Goal: Information Seeking & Learning: Learn about a topic

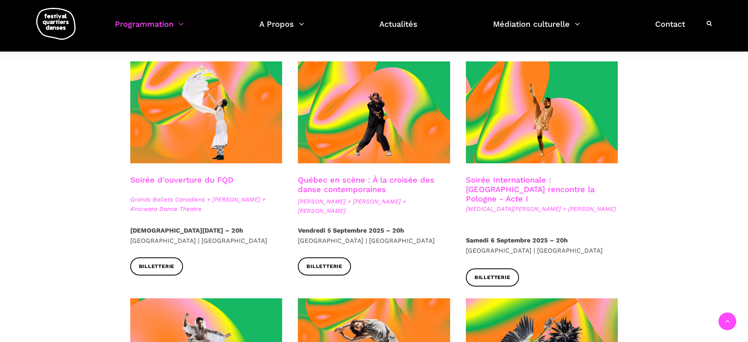
scroll to position [197, 0]
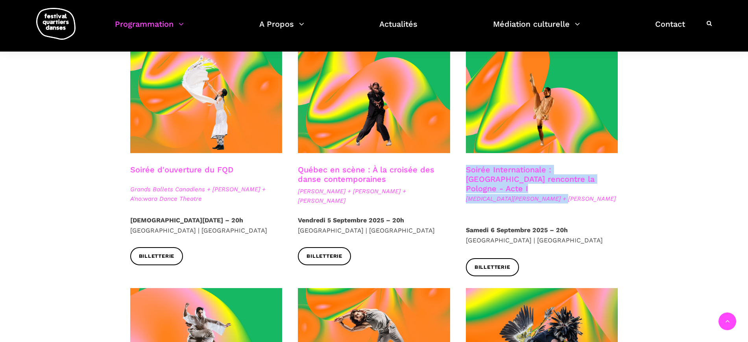
drag, startPoint x: 567, startPoint y: 188, endPoint x: 459, endPoint y: 173, distance: 108.8
click at [459, 173] on div "Soirée Internationale : Montréal rencontre la Pologne - Acte I Kyra Jean Green …" at bounding box center [542, 195] width 168 height 60
copy div "Soirée Internationale : Montréal rencontre la Pologne - Acte I Kyra Jean Green …"
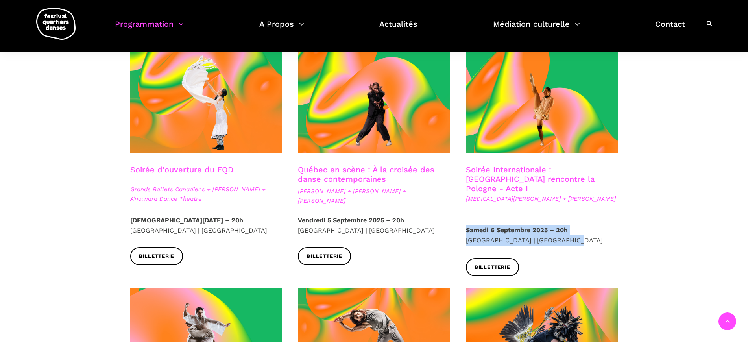
drag, startPoint x: 549, startPoint y: 227, endPoint x: 466, endPoint y: 218, distance: 83.8
click at [466, 225] on p "Samedi 6 Septembre 2025 – 20h Cinquième Salle | Place des Arts" at bounding box center [542, 235] width 152 height 20
copy p "Samedi 6 Septembre 2025 – 20h Cinquième Salle | Place des Arts"
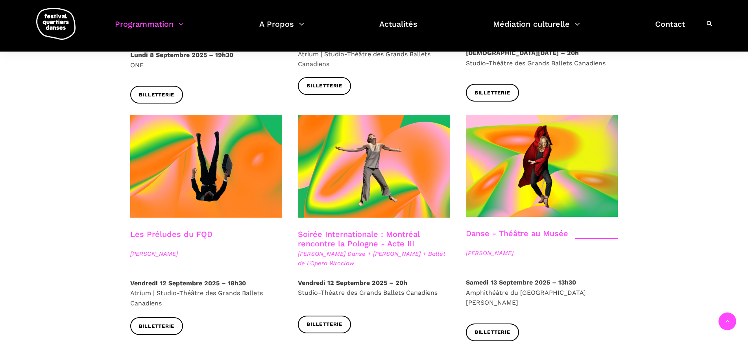
scroll to position [836, 0]
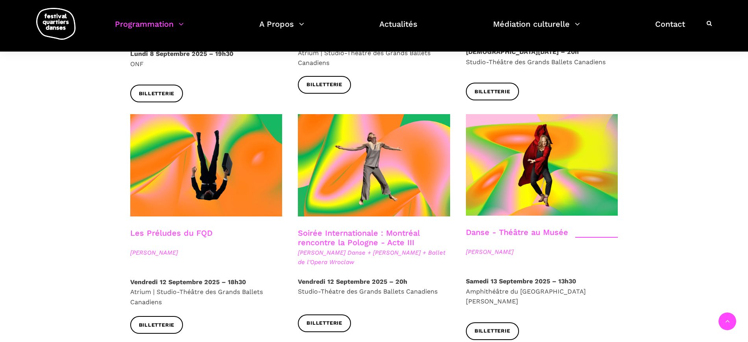
click at [500, 227] on link "Danse - Théâtre au Musée" at bounding box center [517, 231] width 102 height 9
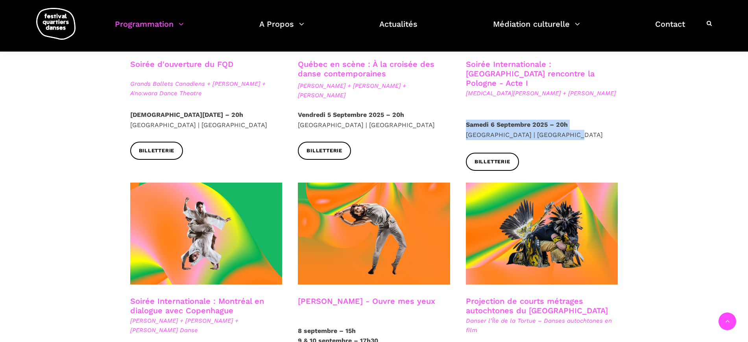
scroll to position [246, 0]
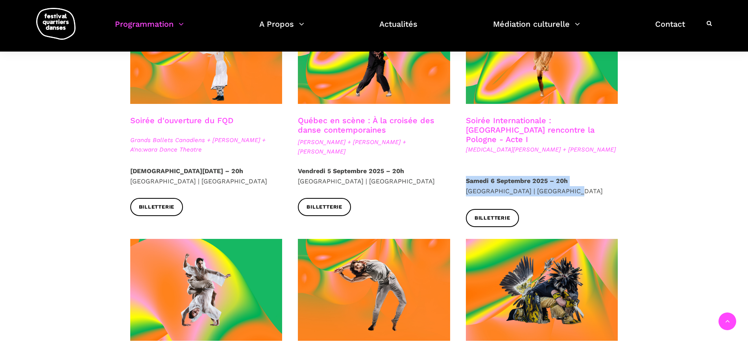
click at [534, 128] on link "Soirée Internationale : Montréal rencontre la Pologne - Acte I" at bounding box center [530, 130] width 129 height 28
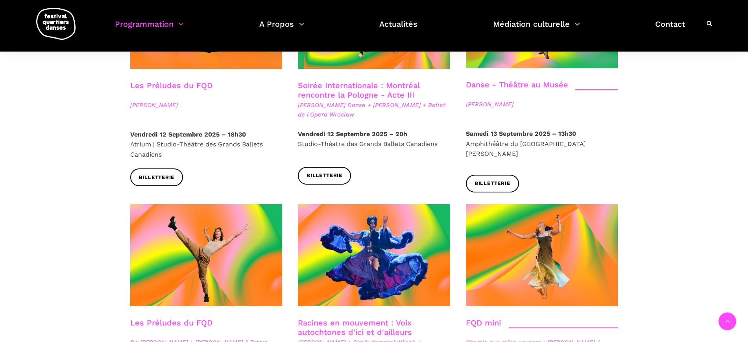
scroll to position [1032, 0]
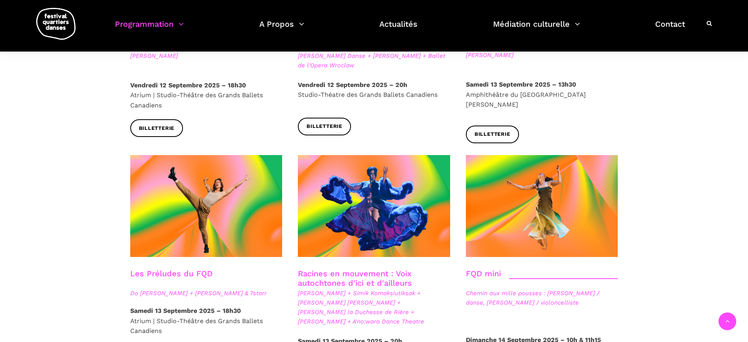
click at [375, 269] on link "Racines en mouvement : Voix autochtones d'ici et d'ailleurs" at bounding box center [355, 278] width 114 height 19
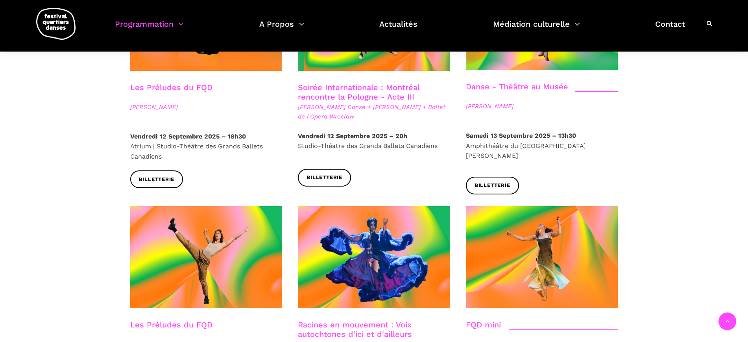
scroll to position [934, 0]
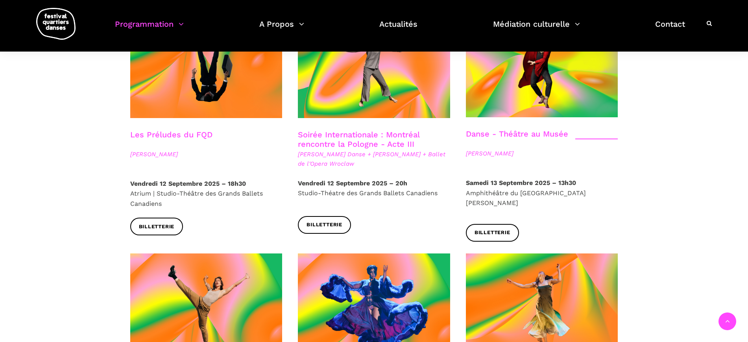
click at [482, 129] on link "Danse - Théâtre au Musée" at bounding box center [517, 133] width 102 height 9
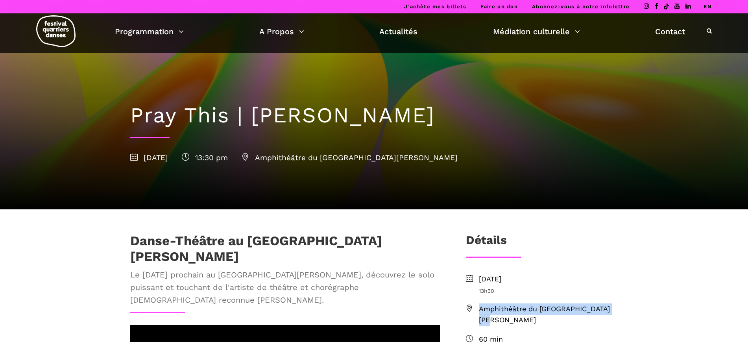
drag, startPoint x: 511, startPoint y: 322, endPoint x: 476, endPoint y: 310, distance: 37.4
click at [476, 310] on li "Amphithéâtre du [GEOGRAPHIC_DATA][PERSON_NAME]" at bounding box center [542, 314] width 152 height 23
copy span "Amphithéâtre du [GEOGRAPHIC_DATA][PERSON_NAME]"
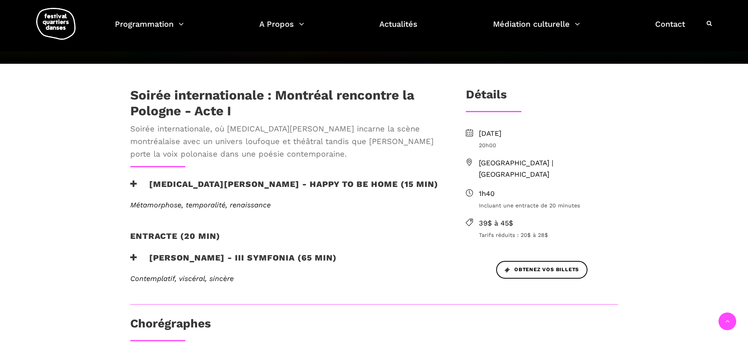
click at [181, 231] on h2 "Entracte (20 min)" at bounding box center [175, 241] width 90 height 20
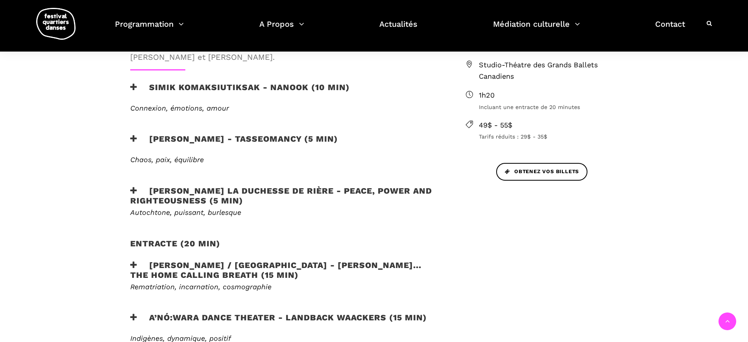
scroll to position [346, 0]
click at [354, 312] on h3 "A’nó:wara Dance Theater - Landback Waackers (15 min)" at bounding box center [278, 322] width 297 height 20
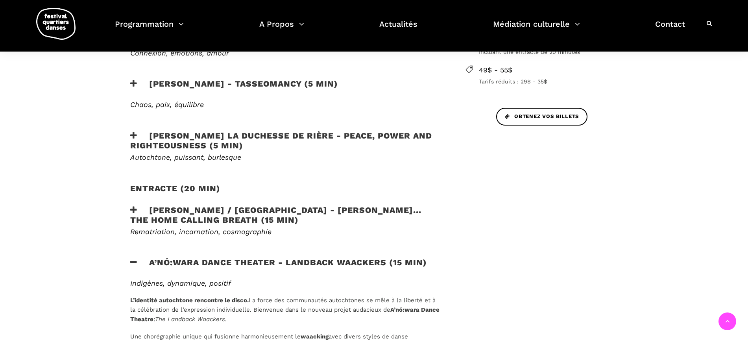
scroll to position [399, 0]
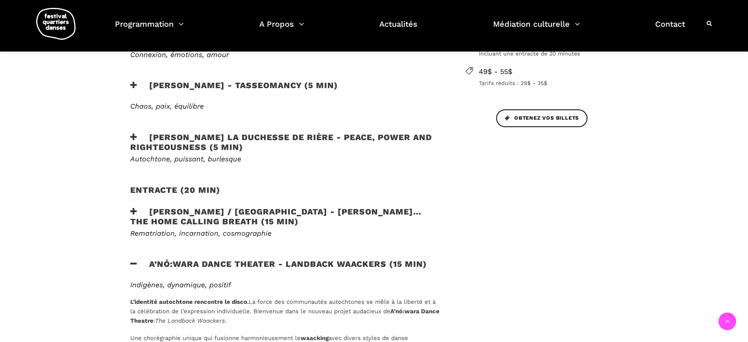
click at [350, 206] on h3 "[PERSON_NAME] / [GEOGRAPHIC_DATA] - [PERSON_NAME]... the home calling breath (1…" at bounding box center [285, 216] width 310 height 20
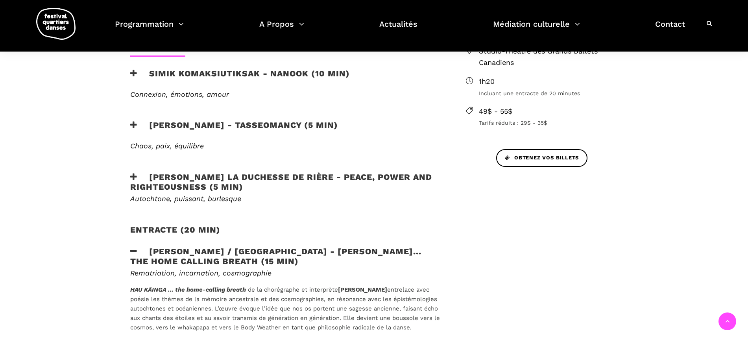
scroll to position [355, 0]
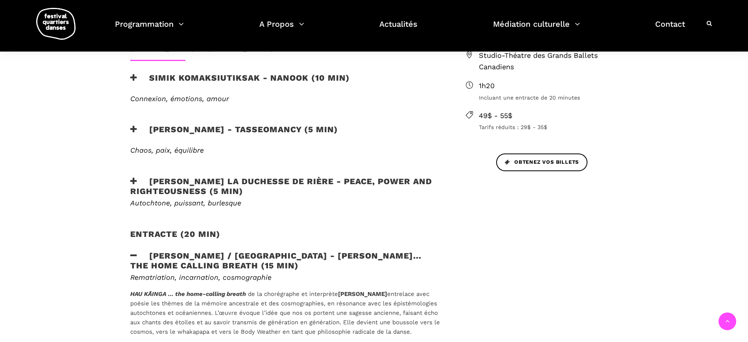
click at [330, 176] on h3 "[PERSON_NAME] la Duchesse de Rière - Peace, Power and Righteousness (5 min)" at bounding box center [285, 186] width 310 height 20
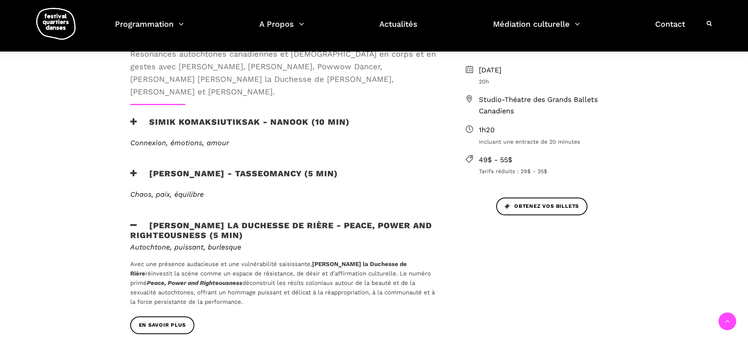
scroll to position [311, 0]
click at [274, 117] on h3 "Simik Komaksiutiksak - Nanook (10 min)" at bounding box center [239, 127] width 219 height 20
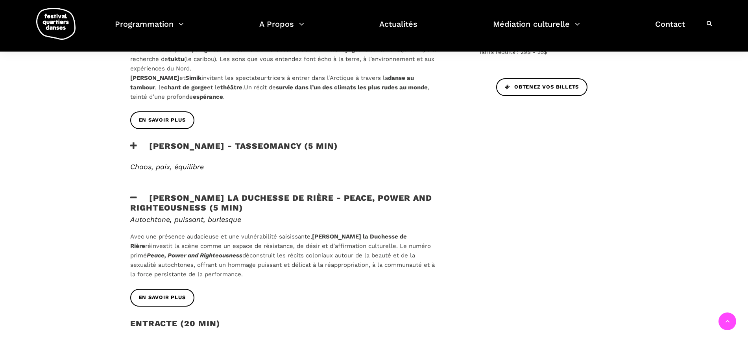
scroll to position [431, 0]
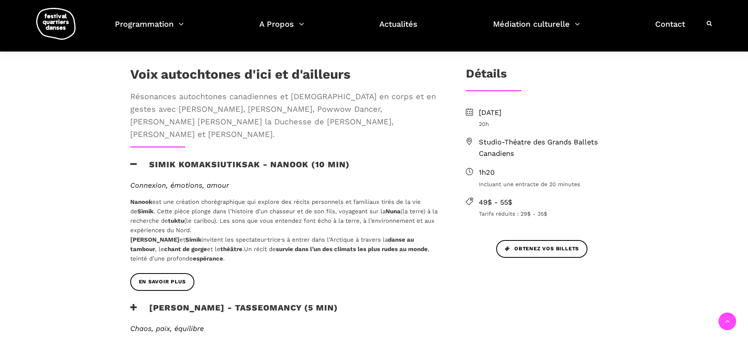
scroll to position [268, 0]
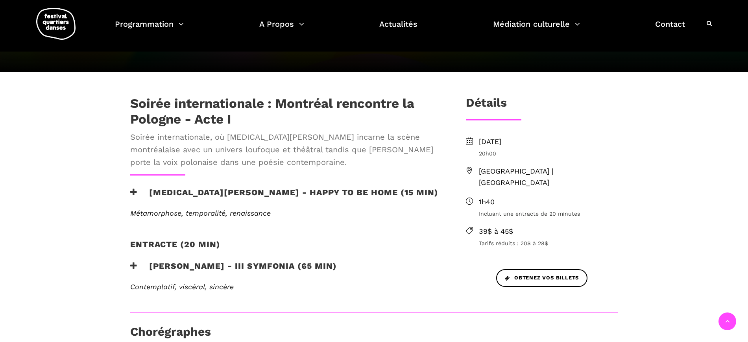
scroll to position [246, 0]
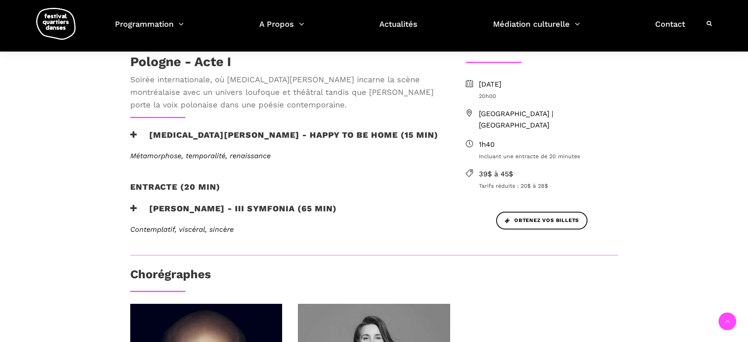
click at [273, 203] on h3 "[PERSON_NAME] - III Symfonia (65 min)" at bounding box center [233, 213] width 206 height 20
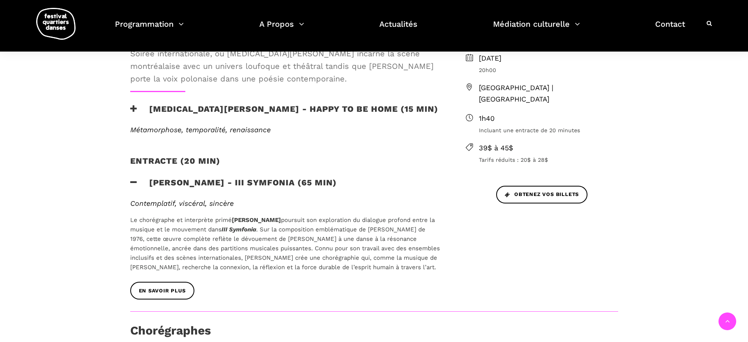
scroll to position [295, 0]
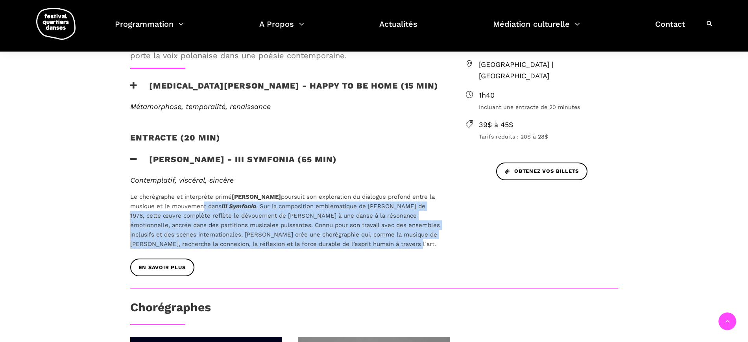
drag, startPoint x: 394, startPoint y: 219, endPoint x: 192, endPoint y: 185, distance: 204.3
click at [199, 192] on p "Le chorégraphe et interprète primé [PERSON_NAME] poursuit son exploration du di…" at bounding box center [285, 220] width 310 height 57
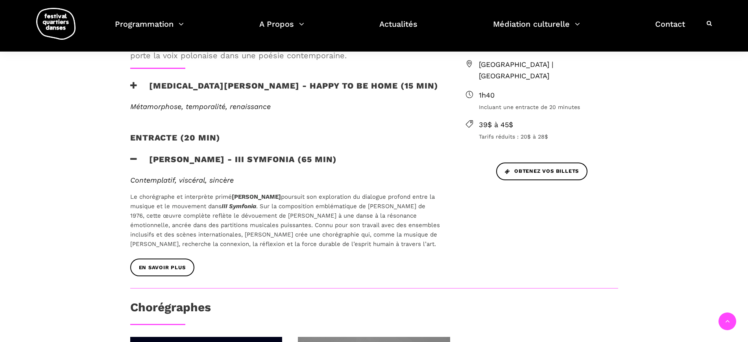
click at [176, 192] on p "Le chorégraphe et interprète primé [PERSON_NAME] poursuit son exploration du di…" at bounding box center [285, 220] width 310 height 57
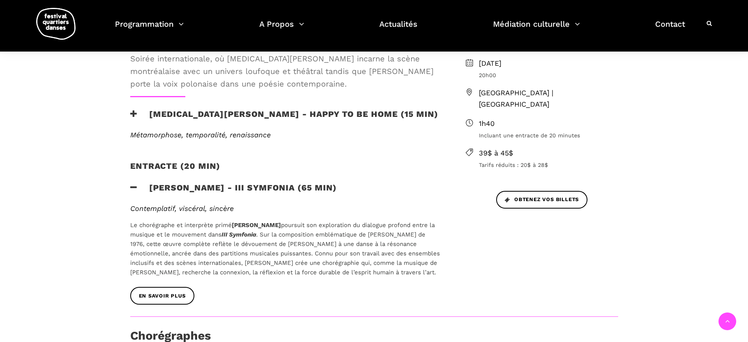
scroll to position [246, 0]
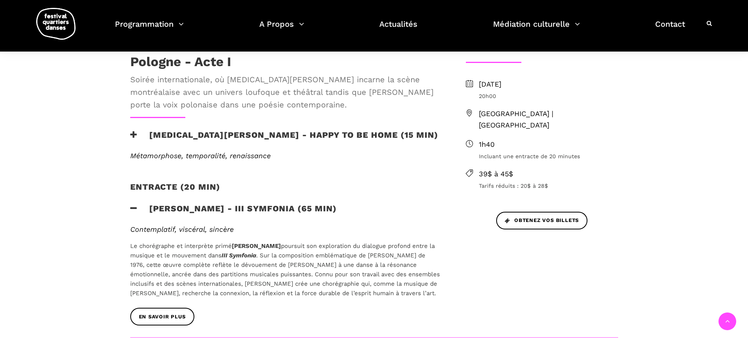
click at [227, 130] on h3 "Kyra Jean Green - Happy to be home (15 min)" at bounding box center [284, 140] width 308 height 20
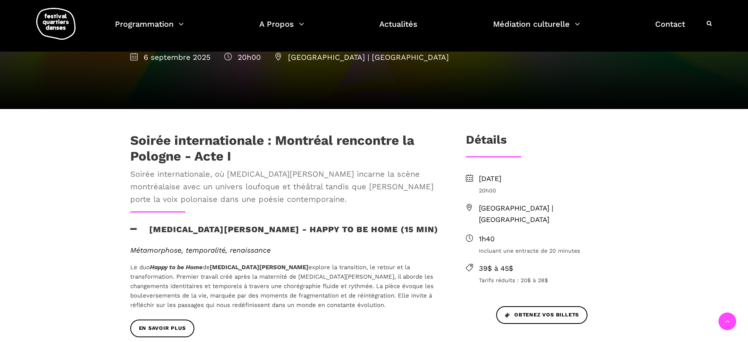
scroll to position [147, 0]
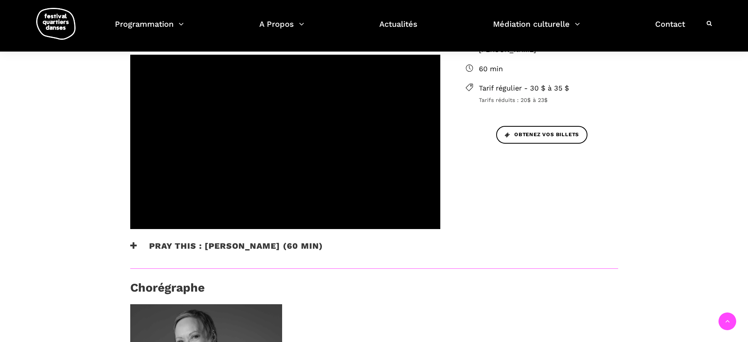
scroll to position [295, 0]
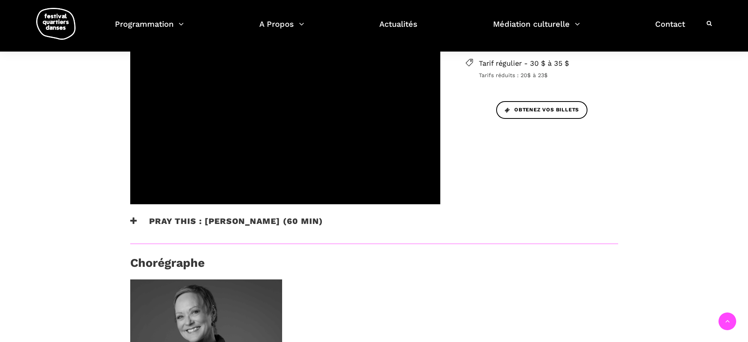
click at [135, 217] on icon at bounding box center [133, 221] width 7 height 8
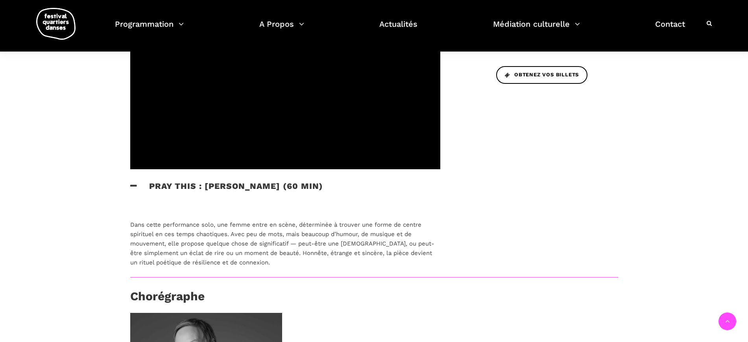
scroll to position [344, 0]
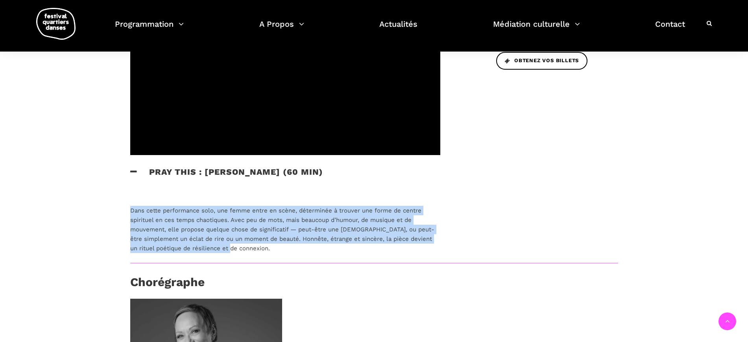
drag, startPoint x: 127, startPoint y: 196, endPoint x: 213, endPoint y: 236, distance: 94.3
click at [213, 236] on div "Dans cette performance solo, une femme entre en scène, déterminée à trouver une…" at bounding box center [285, 225] width 326 height 74
copy p "Dans cette performance solo, une femme entre en scène, déterminée à trouver une…"
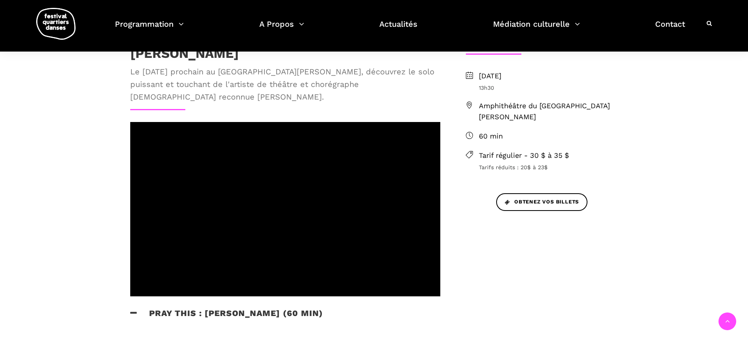
scroll to position [197, 0]
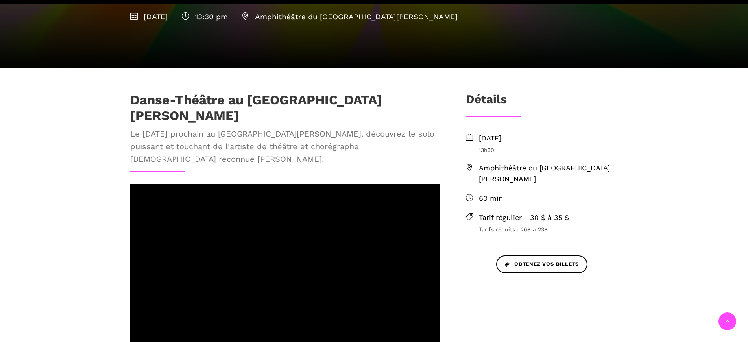
scroll to position [147, 0]
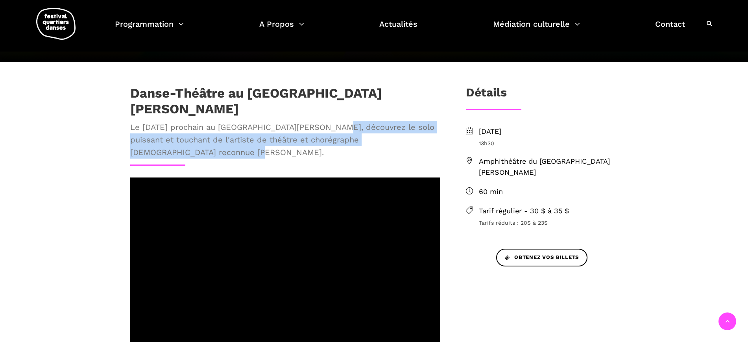
drag, startPoint x: 343, startPoint y: 118, endPoint x: 361, endPoint y: 141, distance: 28.9
click at [361, 141] on span "Le [DATE] prochain au [GEOGRAPHIC_DATA][PERSON_NAME], découvrez le solo puissan…" at bounding box center [285, 140] width 310 height 38
copy span "découvrez le solo puissant et touchant de l'artiste de théâtre et chorégraphe […"
